Goal: Task Accomplishment & Management: Use online tool/utility

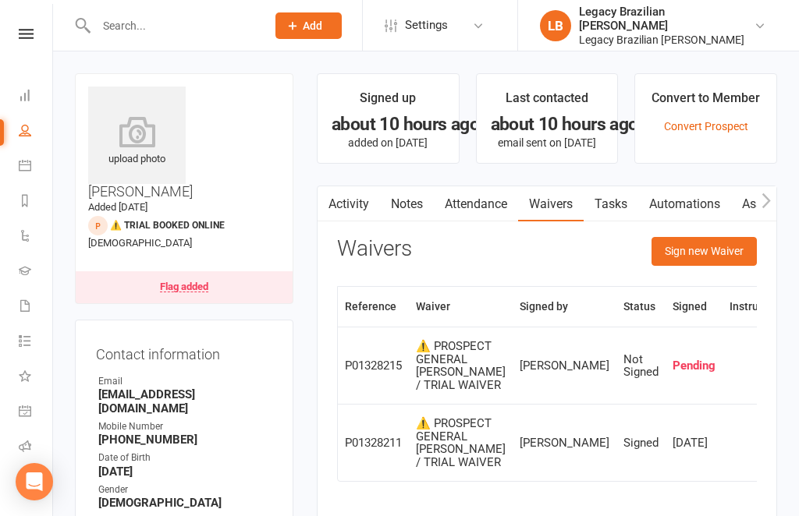
click at [754, 24] on icon at bounding box center [760, 26] width 12 height 12
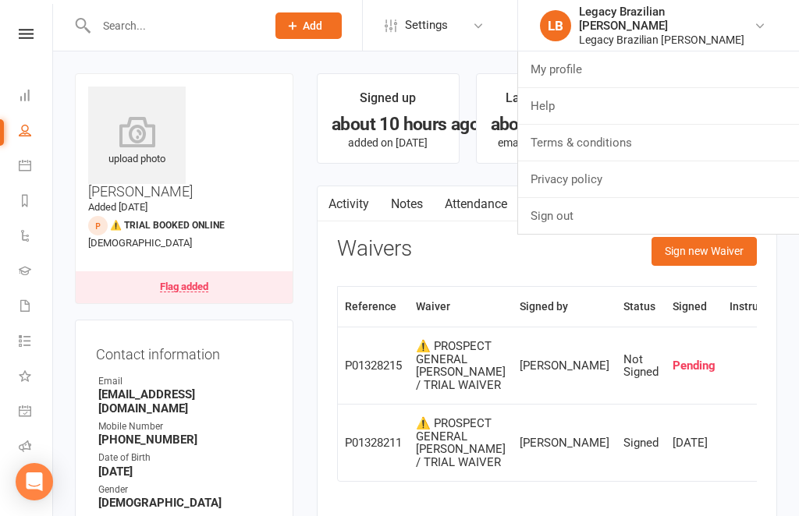
click at [772, 28] on link "LB Legacy Brazilian Jiu Jitsu Legacy Brazilian Jiu Jitsu" at bounding box center [657, 26] width 234 height 42
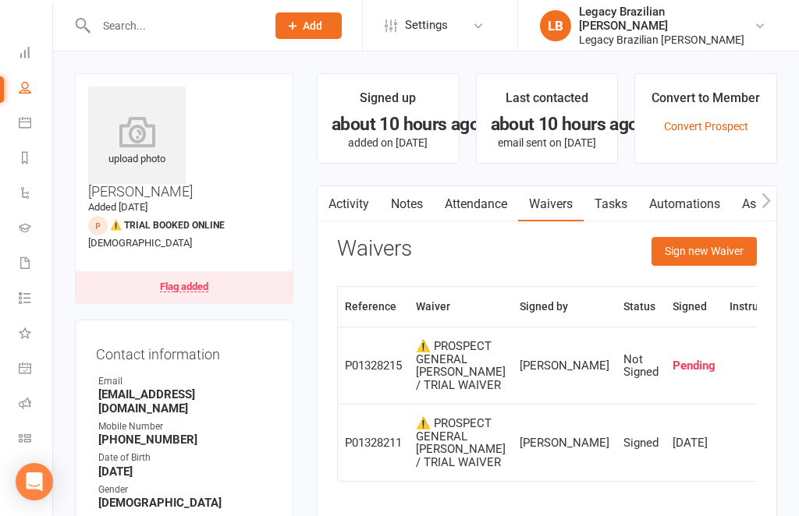
scroll to position [43, 0]
click at [37, 404] on link "Roll call" at bounding box center [36, 405] width 35 height 35
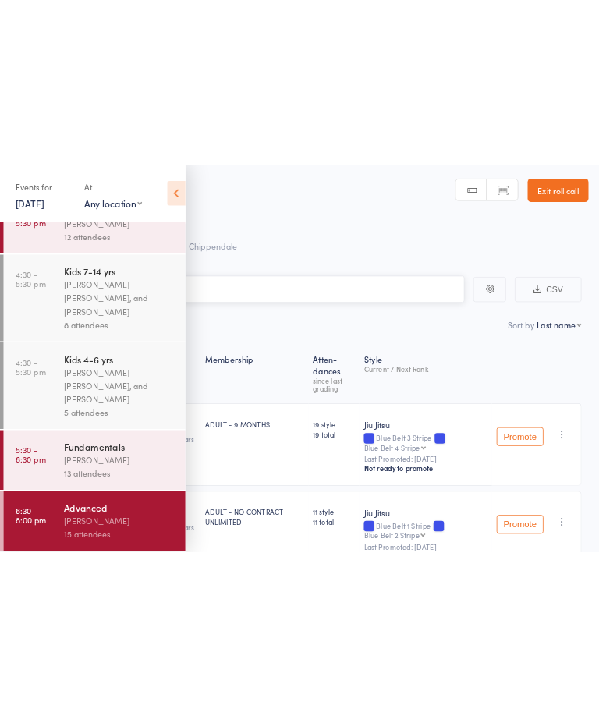
scroll to position [293, 0]
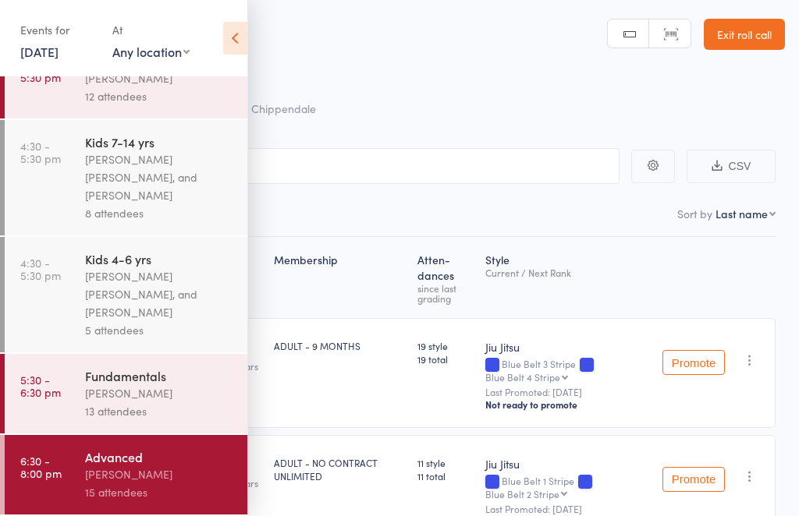
click at [243, 42] on icon at bounding box center [235, 38] width 24 height 33
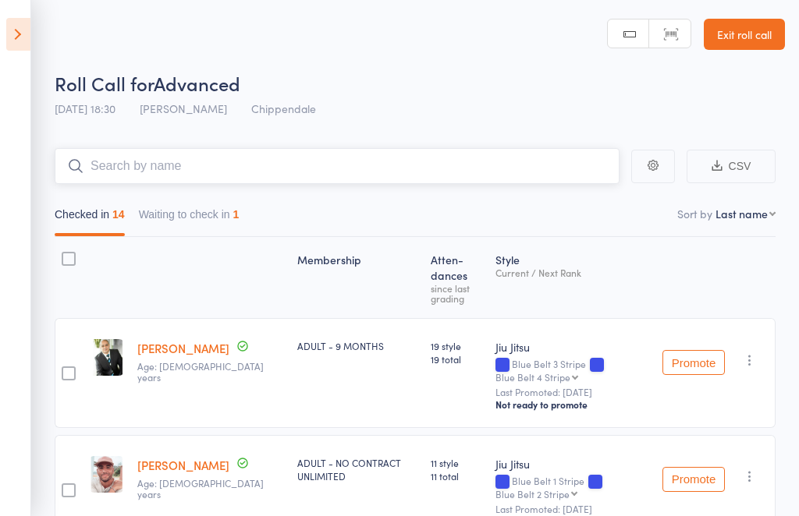
click at [451, 171] on input "search" at bounding box center [337, 166] width 565 height 36
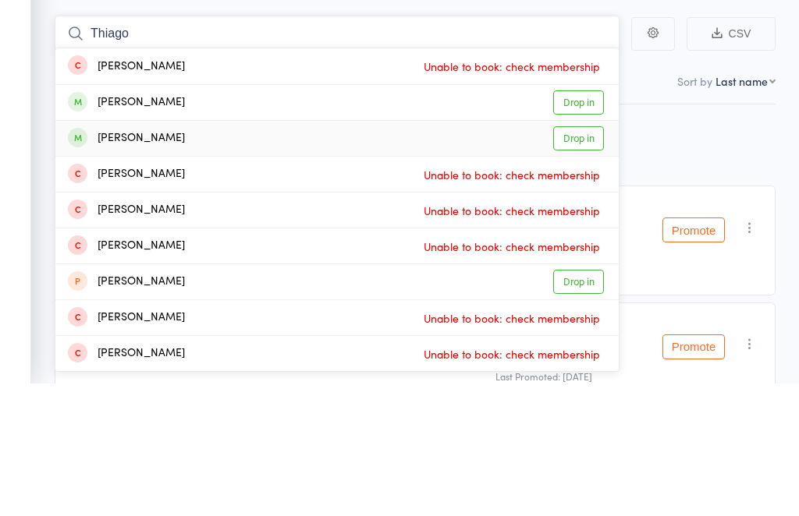
type input "Thiago"
click at [592, 259] on link "Drop in" at bounding box center [578, 271] width 51 height 24
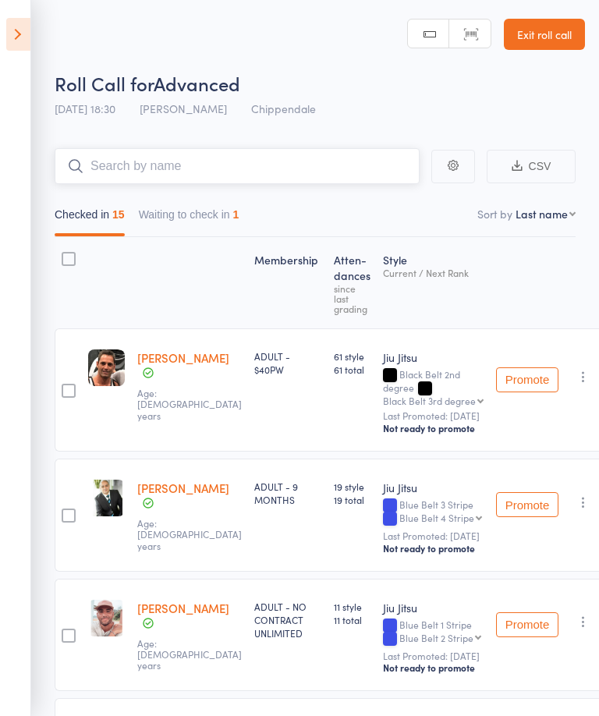
click at [215, 222] on button "Waiting to check in 1" at bounding box center [189, 219] width 101 height 36
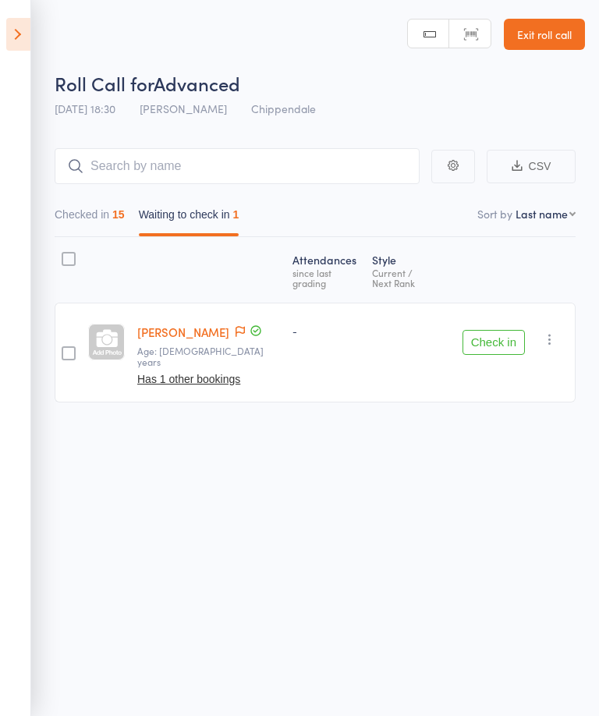
click at [508, 330] on button "Check in" at bounding box center [494, 342] width 62 height 25
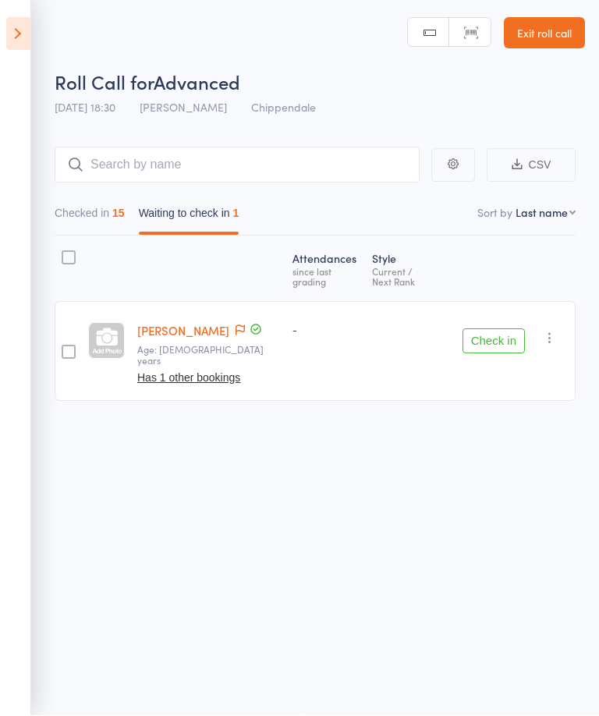
click at [98, 221] on button "Checked in 15" at bounding box center [90, 218] width 70 height 36
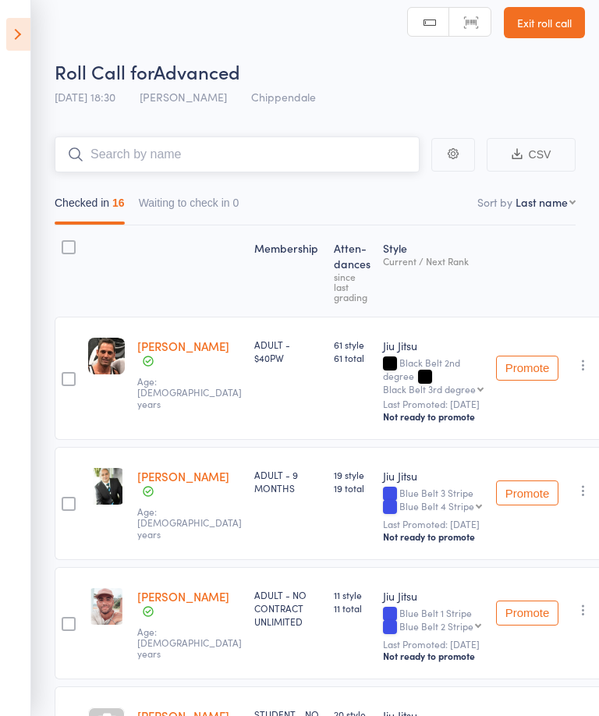
click at [320, 153] on input "search" at bounding box center [237, 155] width 365 height 36
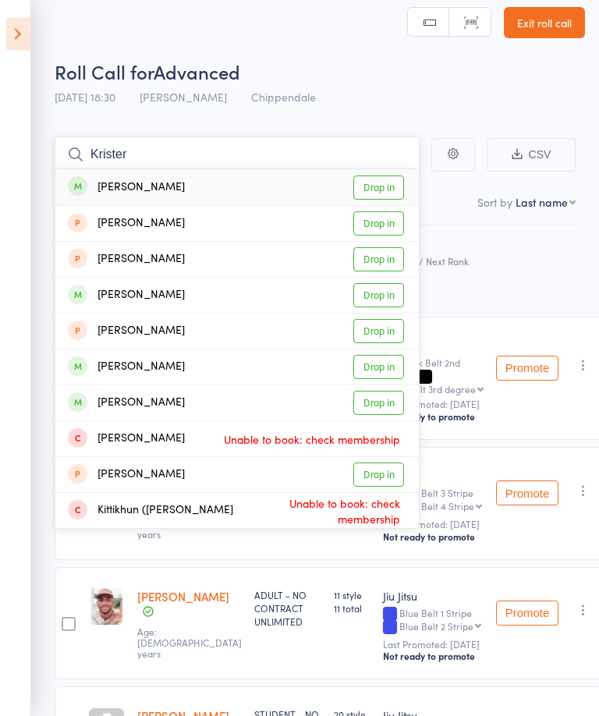
type input "Krister"
click at [385, 184] on link "Drop in" at bounding box center [378, 188] width 51 height 24
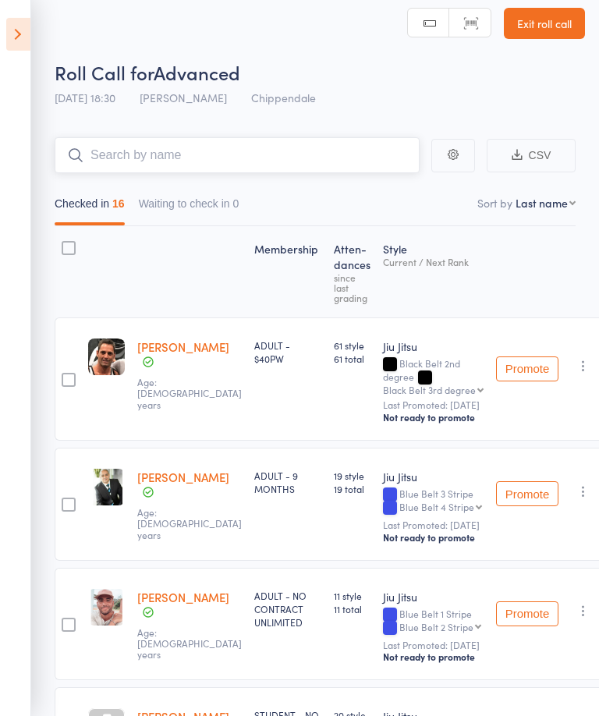
click at [359, 155] on input "search" at bounding box center [237, 155] width 365 height 36
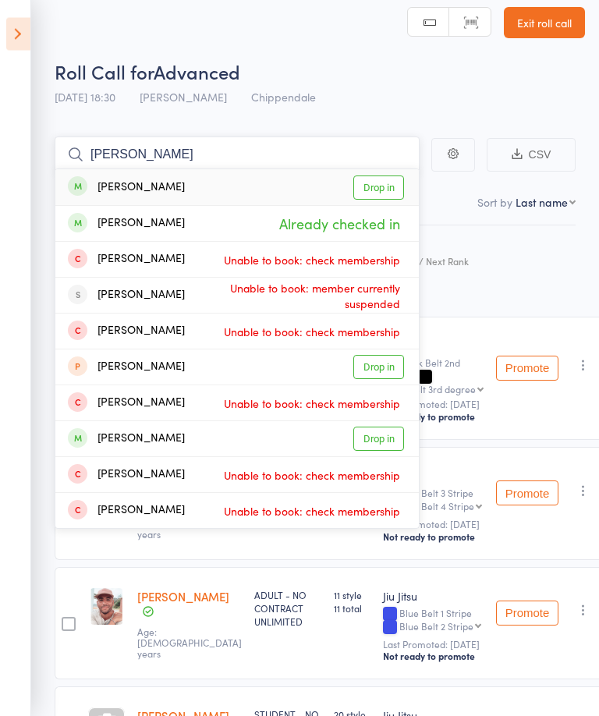
type input "Benitez"
click at [381, 178] on link "Drop in" at bounding box center [378, 188] width 51 height 24
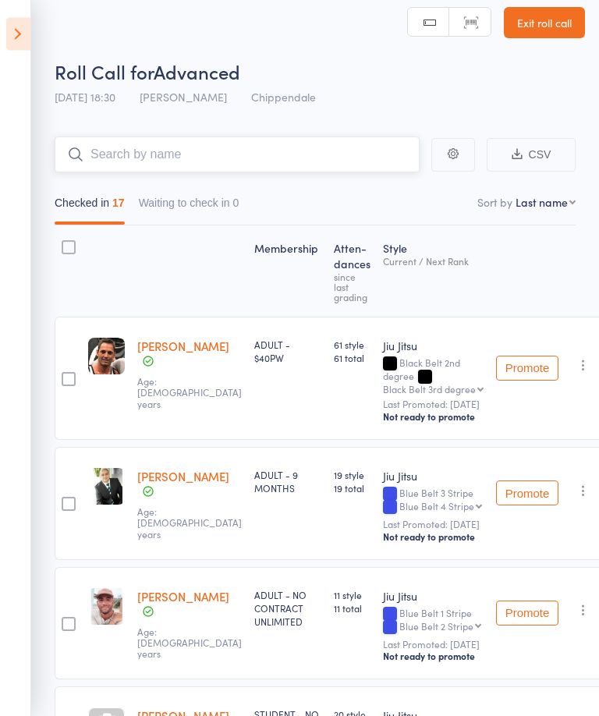
click at [373, 156] on input "search" at bounding box center [237, 155] width 365 height 36
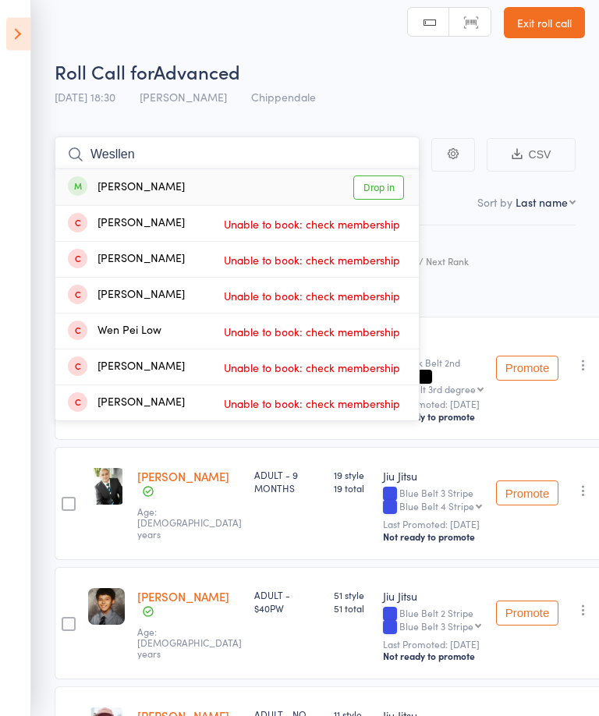
type input "Wesllen"
click at [389, 184] on link "Drop in" at bounding box center [378, 188] width 51 height 24
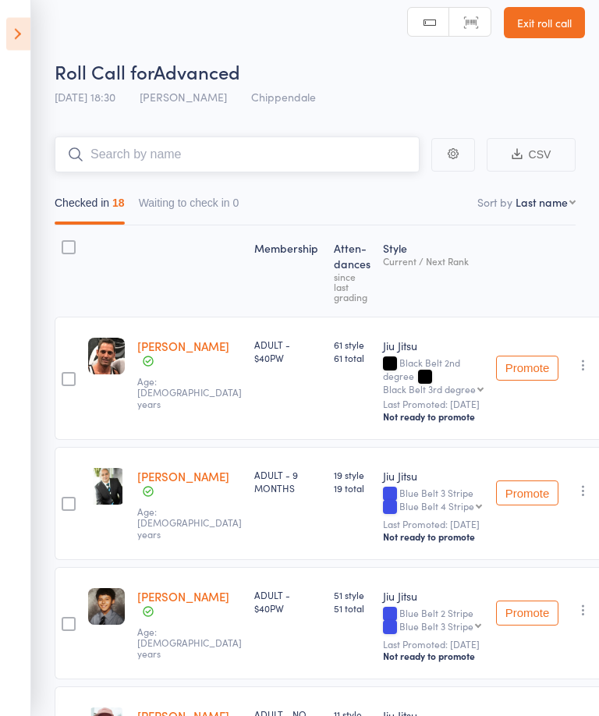
click at [369, 158] on input "search" at bounding box center [237, 155] width 365 height 36
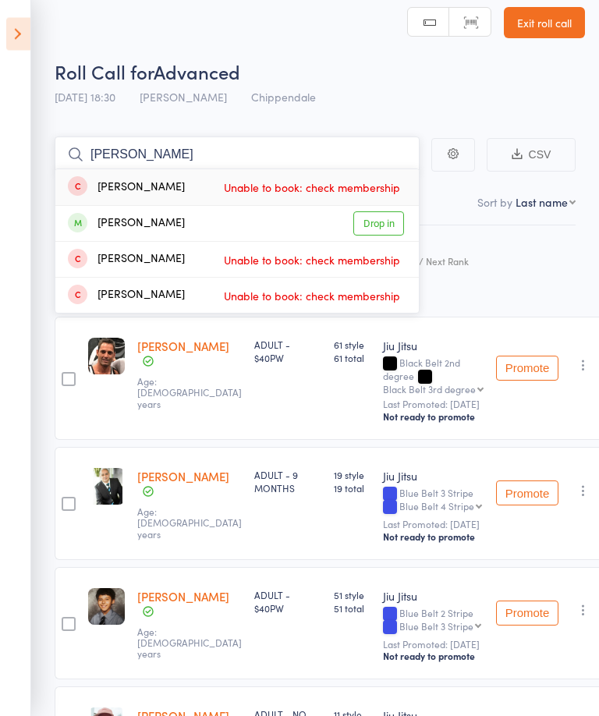
type input "Abishek"
click at [387, 231] on link "Drop in" at bounding box center [378, 224] width 51 height 24
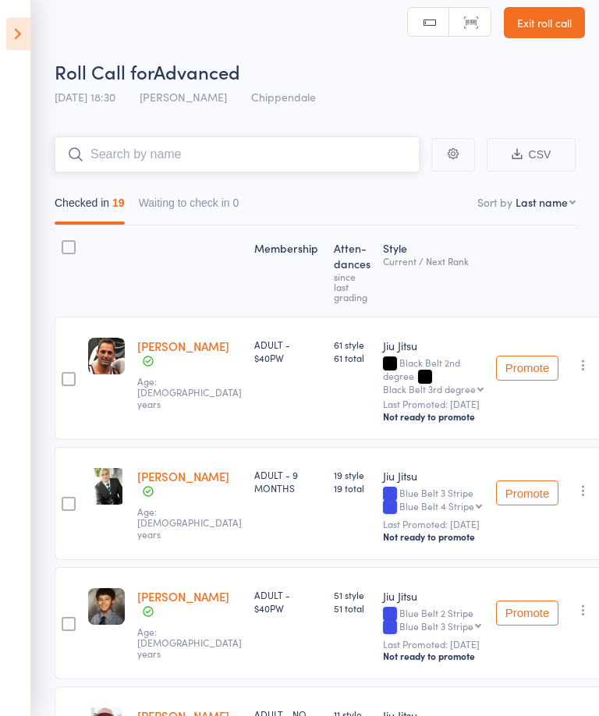
click at [352, 154] on input "search" at bounding box center [237, 155] width 365 height 36
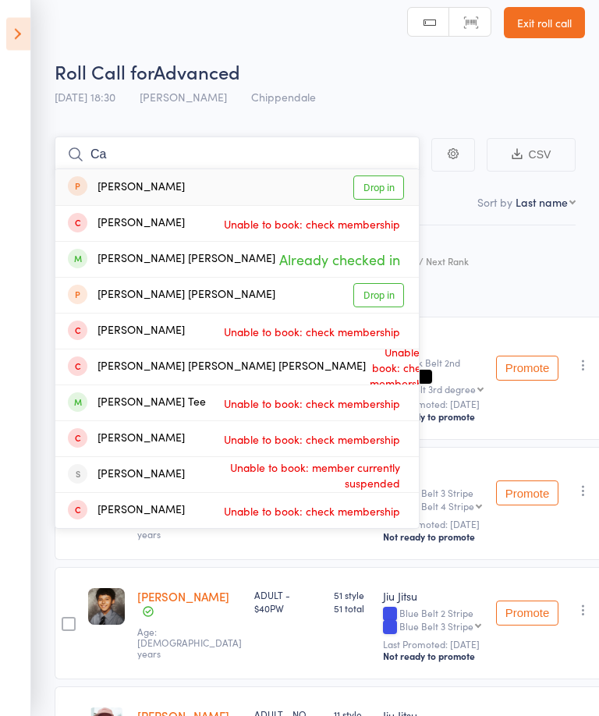
type input "C"
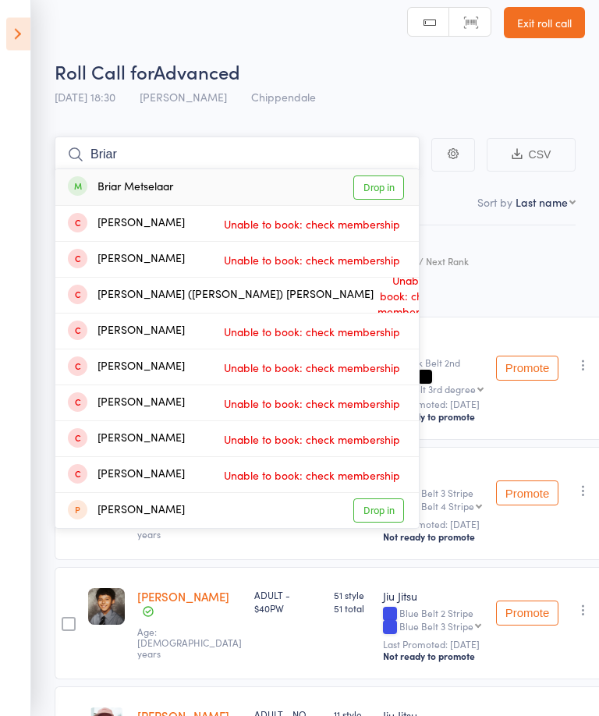
type input "Briar"
click at [380, 208] on div "Brian Micatka Unable to book: check membership" at bounding box center [237, 224] width 364 height 35
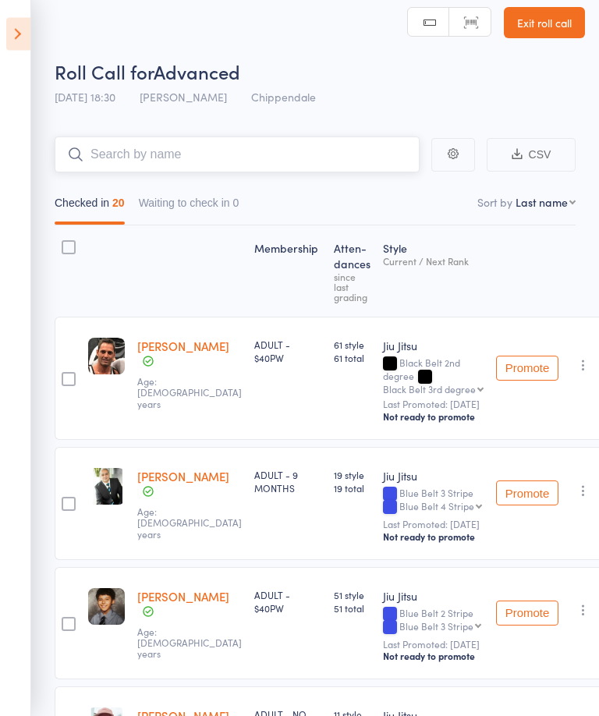
click at [387, 191] on nav "Checked in 20 Waiting to check in 0" at bounding box center [315, 208] width 535 height 36
click at [359, 171] on input "search" at bounding box center [237, 155] width 365 height 36
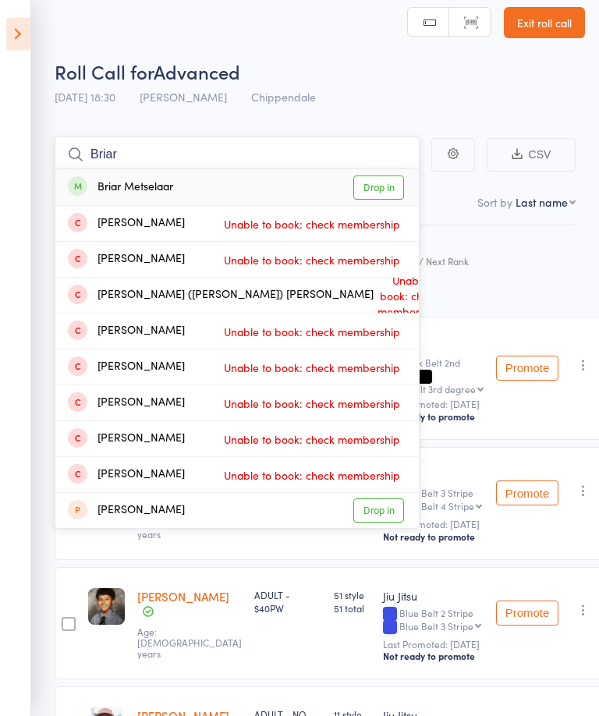
type input "Briar"
click at [385, 197] on link "Drop in" at bounding box center [378, 188] width 51 height 24
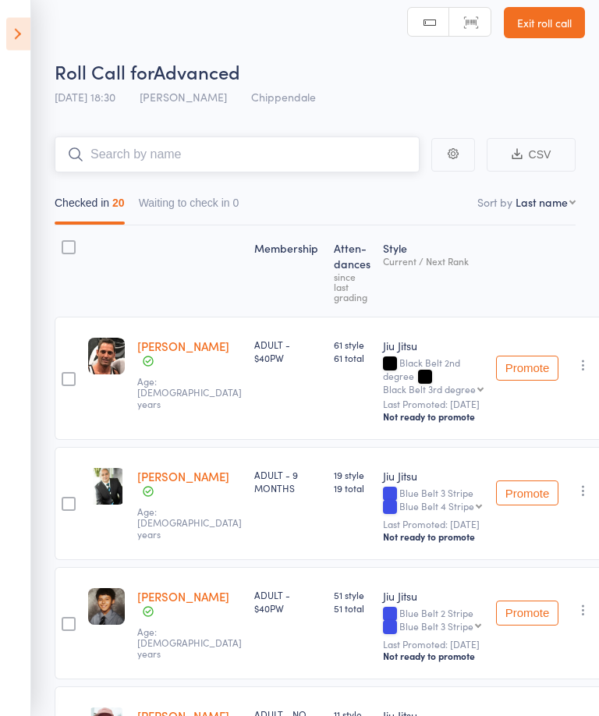
click at [346, 163] on input "search" at bounding box center [237, 155] width 365 height 36
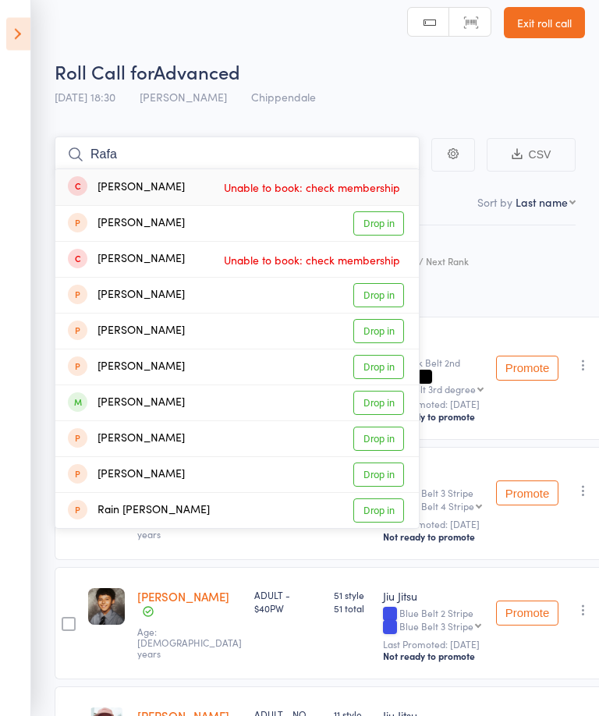
type input "Rafa"
click at [402, 404] on link "Drop in" at bounding box center [378, 404] width 51 height 24
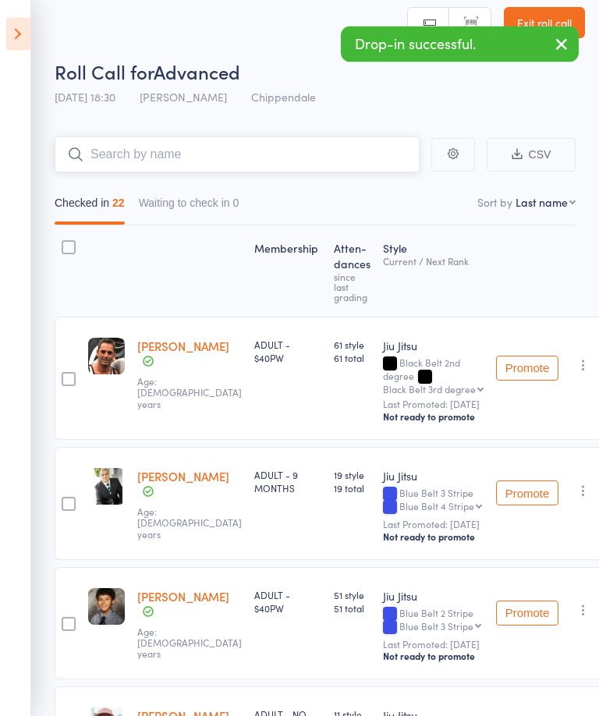
click at [282, 162] on input "search" at bounding box center [237, 155] width 365 height 36
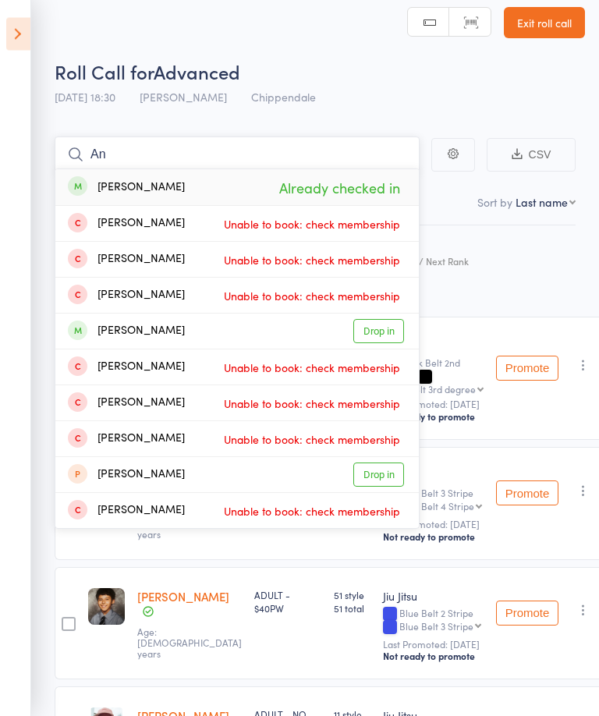
type input "A"
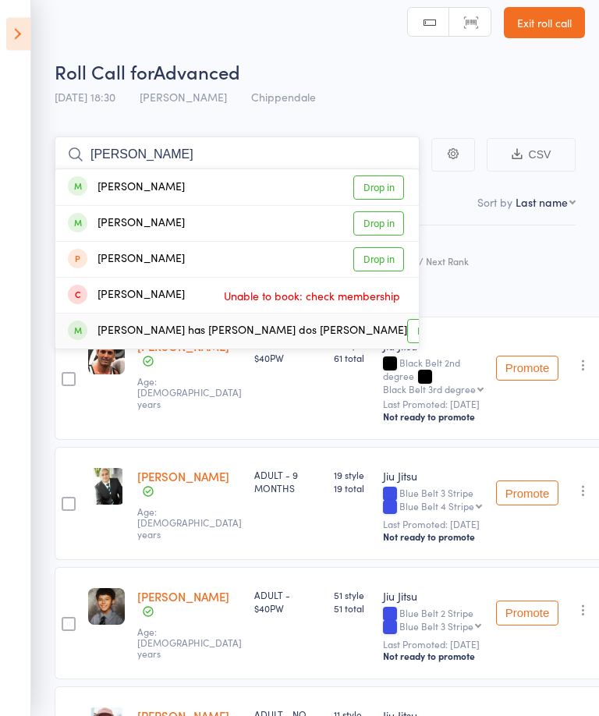
type input "Bruno"
click at [407, 335] on link "Drop in" at bounding box center [432, 332] width 51 height 24
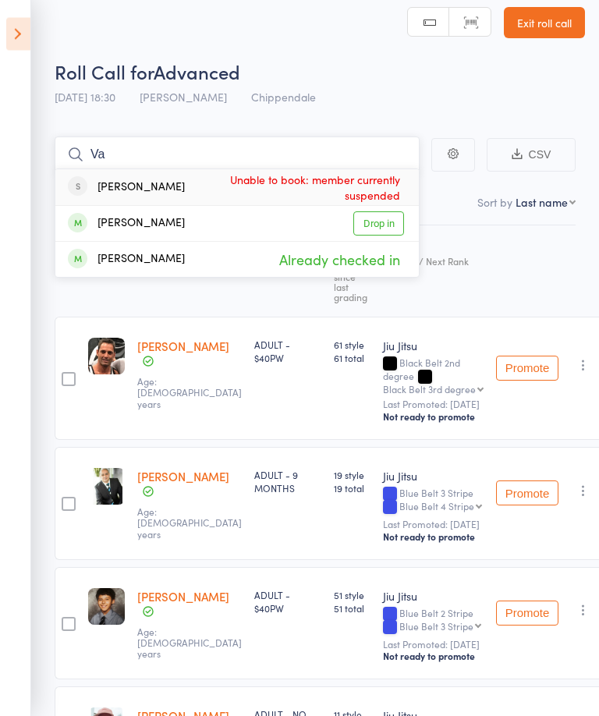
type input "V"
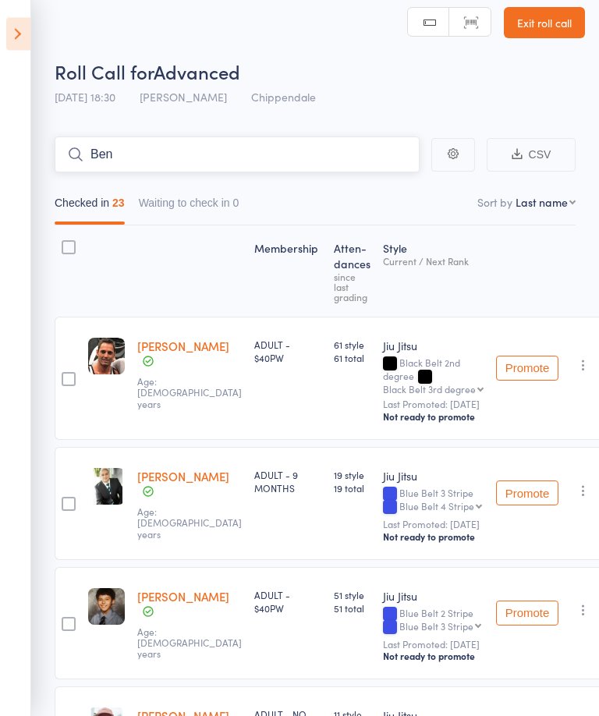
type input "Beni"
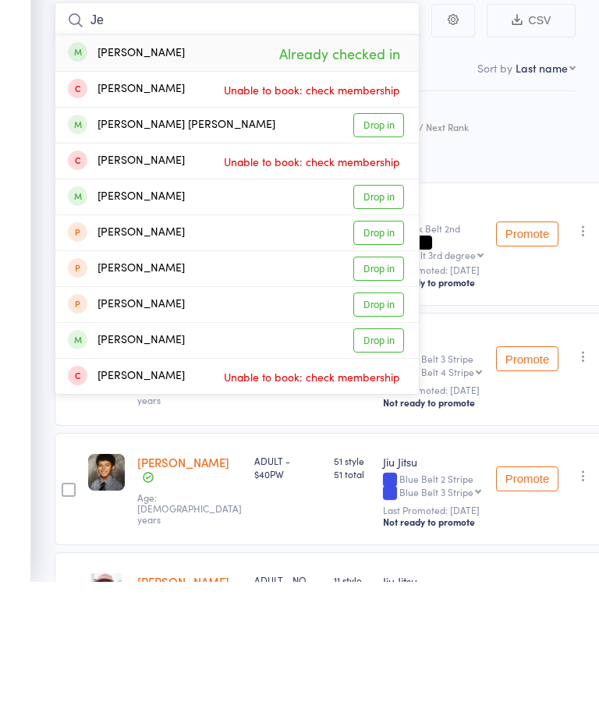
type input "J"
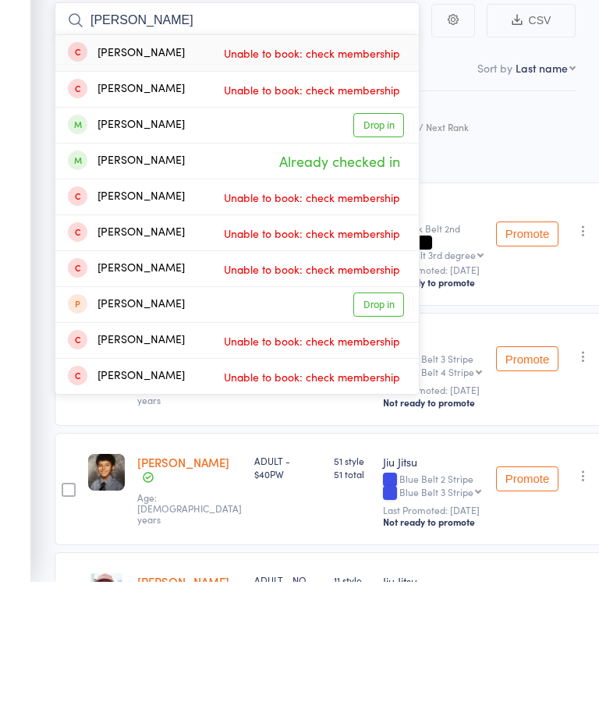
type input "Andrew"
click at [373, 248] on link "Drop in" at bounding box center [378, 260] width 51 height 24
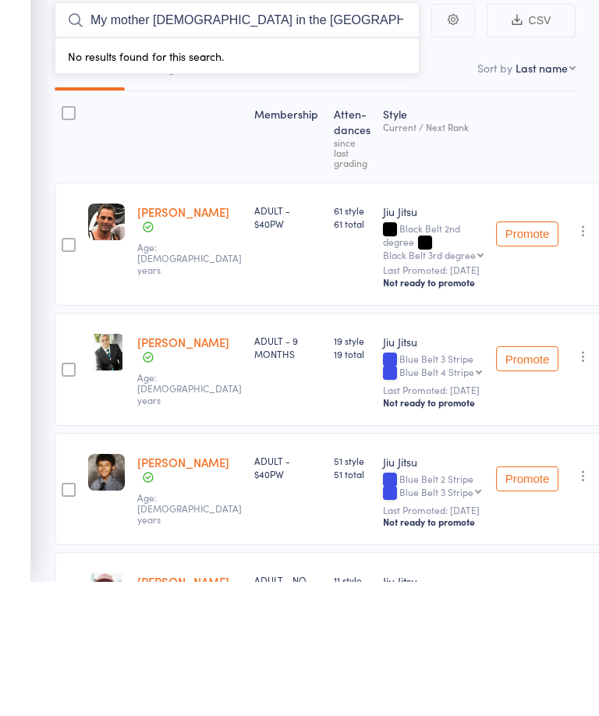
type input "My mother Jamaican in the UK"
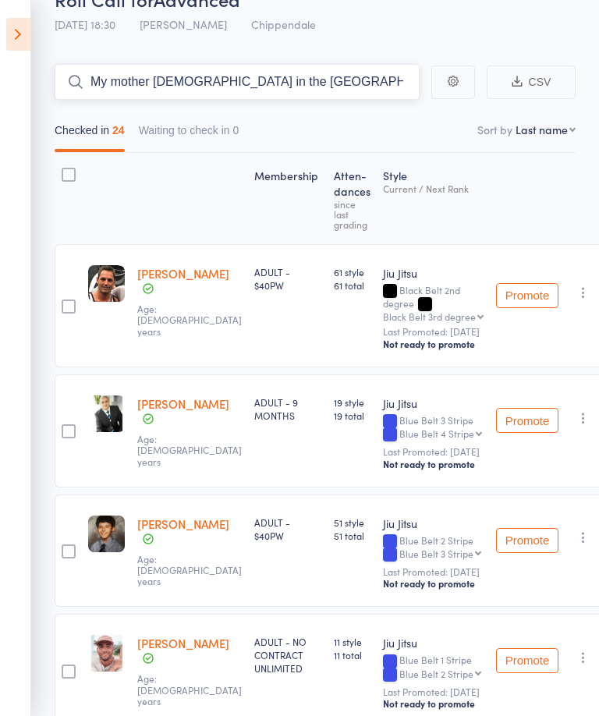
scroll to position [73, 0]
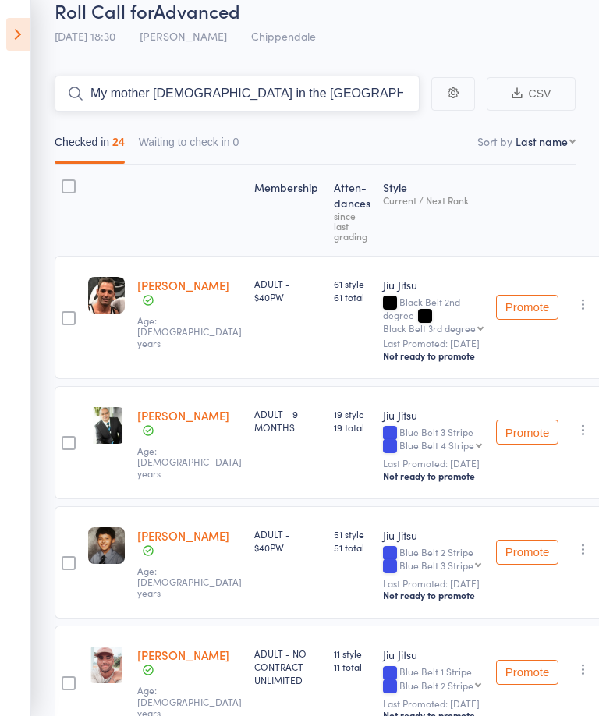
click at [335, 87] on input "My mother Jamaican in the UK" at bounding box center [237, 94] width 365 height 36
click at [169, 102] on input "My mother Jamaican in the UK" at bounding box center [237, 94] width 365 height 36
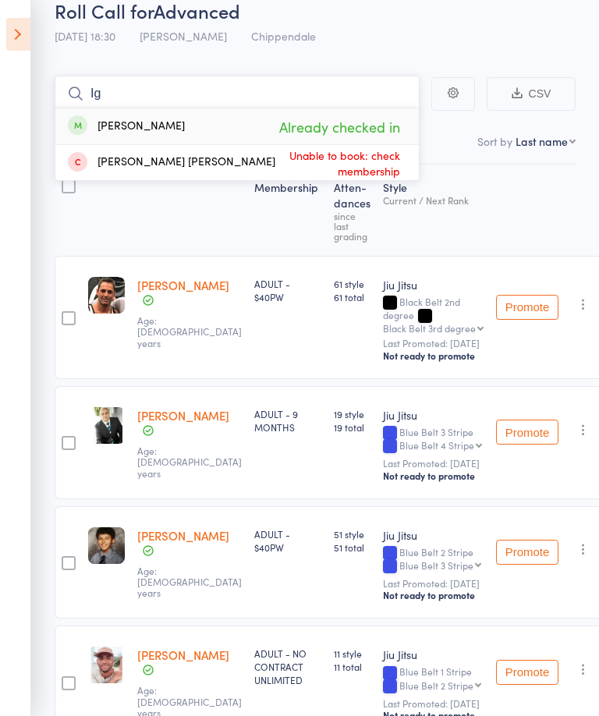
type input "I"
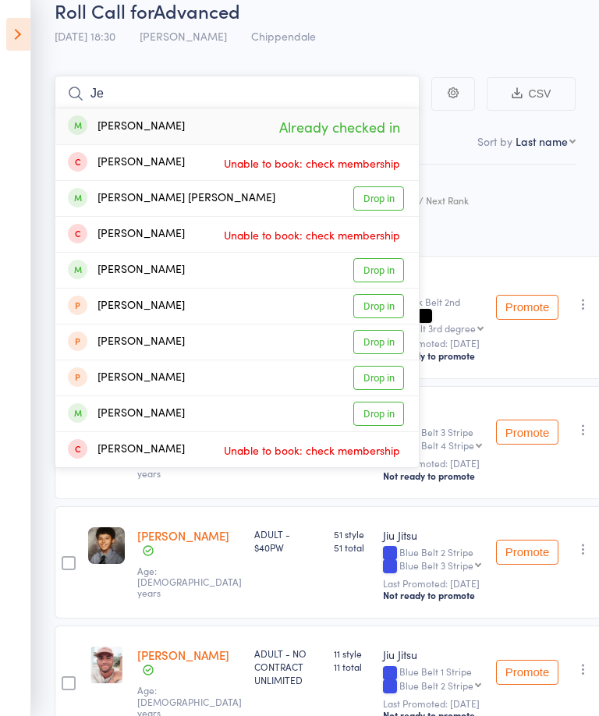
type input "J"
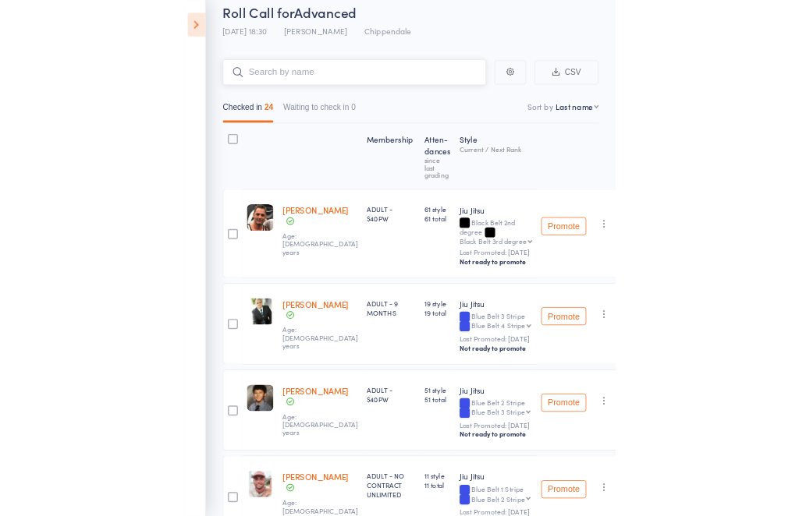
scroll to position [62, 0]
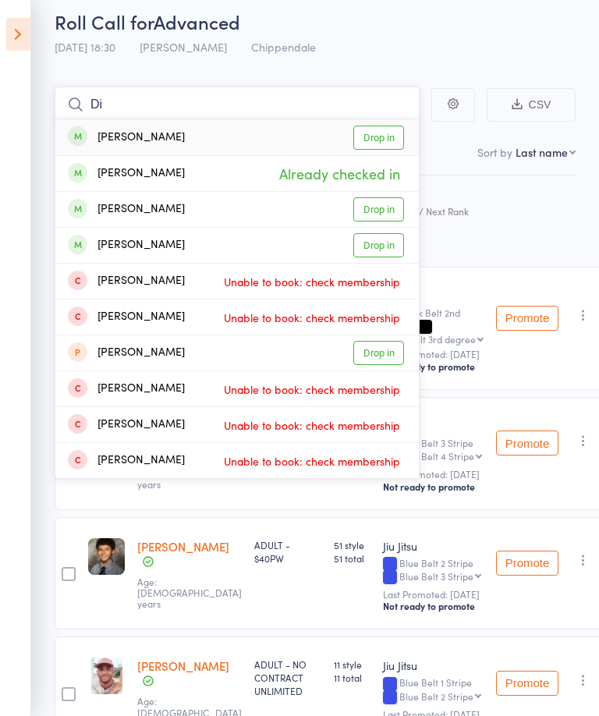
type input "D"
